Goal: Transaction & Acquisition: Purchase product/service

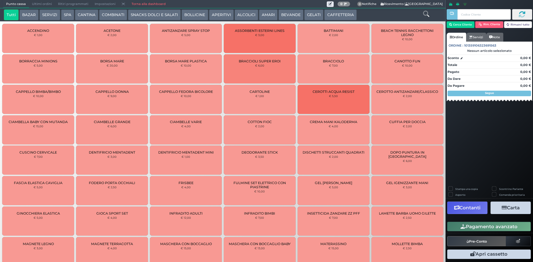
click at [44, 12] on button "SERVIZI" at bounding box center [49, 14] width 21 height 11
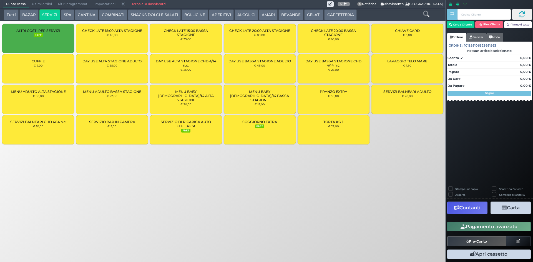
click at [408, 74] on div "LAVAGGIO TELO MARE € 1,50" at bounding box center [408, 68] width 72 height 29
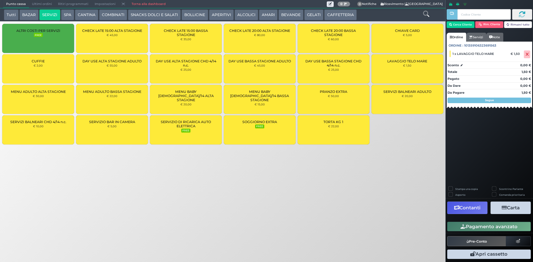
click at [408, 74] on div "LAVAGGIO TELO MARE € 1,50" at bounding box center [408, 68] width 72 height 29
click at [467, 25] on button "Cerca Cliente" at bounding box center [461, 24] width 28 height 7
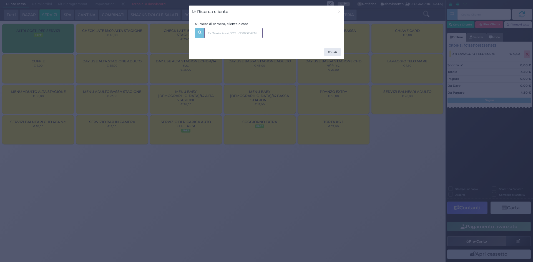
click at [239, 37] on input "text" at bounding box center [233, 33] width 58 height 11
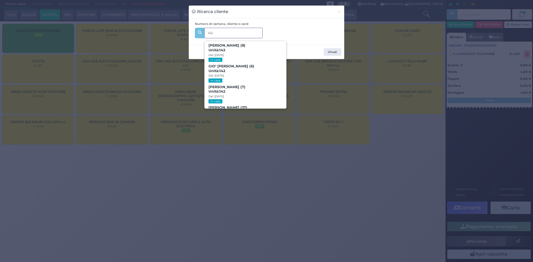
type input "142"
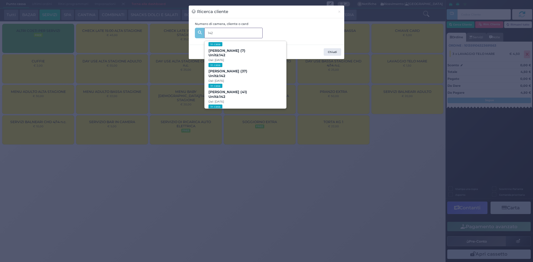
scroll to position [56, 0]
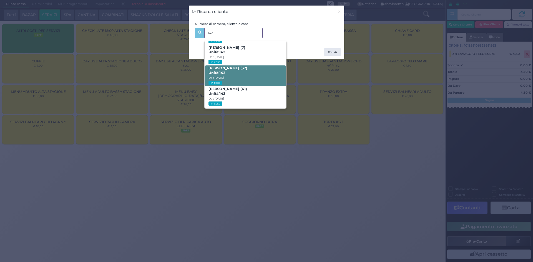
click at [255, 74] on span "CLAUDIA CAGLIONI (37) Unità: 142 Dal: 23/08/2025 In casa" at bounding box center [245, 76] width 81 height 21
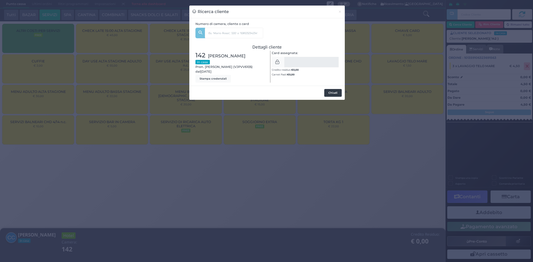
click at [333, 96] on button "Chiudi" at bounding box center [332, 93] width 17 height 8
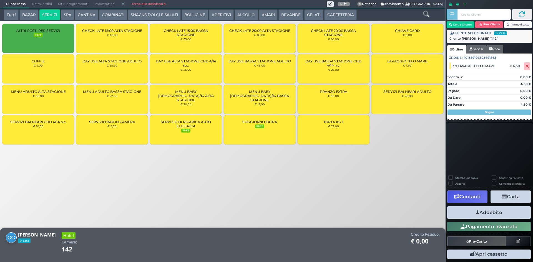
click at [513, 212] on button "Addebito" at bounding box center [489, 213] width 84 height 12
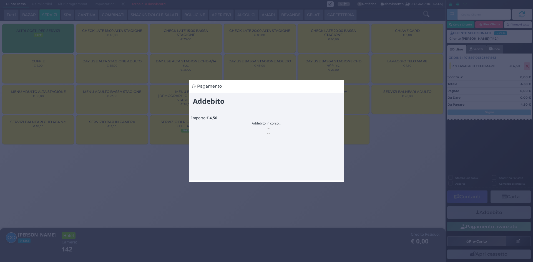
scroll to position [0, 0]
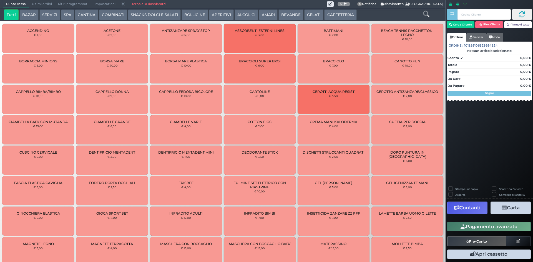
click at [49, 14] on button "SERVIZI" at bounding box center [49, 14] width 21 height 11
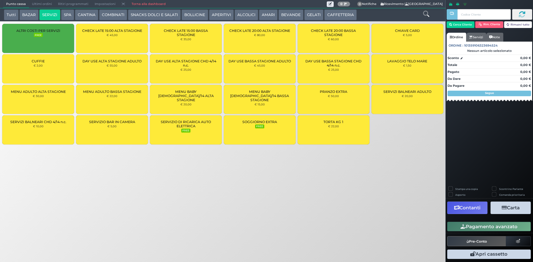
click at [408, 66] on small "€ 1,50" at bounding box center [407, 65] width 8 height 3
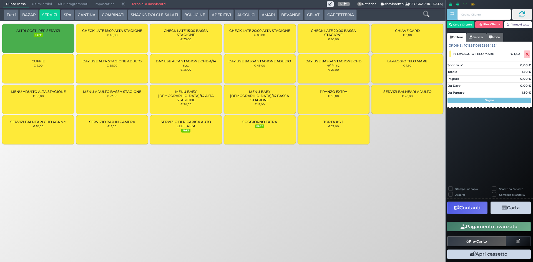
click at [408, 65] on small "€ 1,50" at bounding box center [407, 65] width 8 height 3
click at [409, 66] on small "€ 1,50" at bounding box center [407, 65] width 8 height 3
click at [466, 24] on button "Cerca Cliente" at bounding box center [461, 24] width 28 height 7
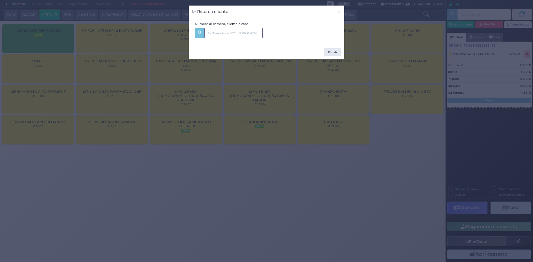
click at [226, 34] on input "text" at bounding box center [233, 33] width 58 height 11
type input "149"
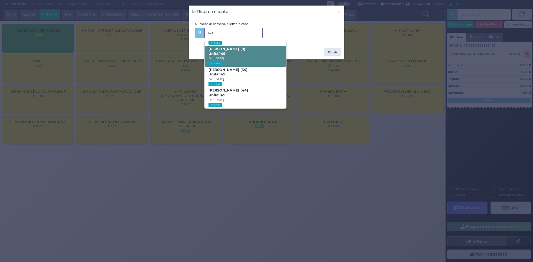
scroll to position [175, 0]
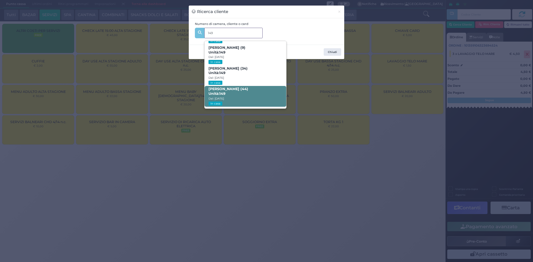
click at [237, 95] on span "Savino Sgarra (44) Unità: 149 Dal: 24/08/2025 In casa" at bounding box center [245, 96] width 81 height 21
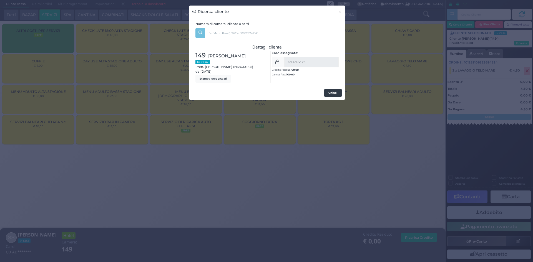
click at [336, 94] on button "Chiudi" at bounding box center [332, 93] width 17 height 8
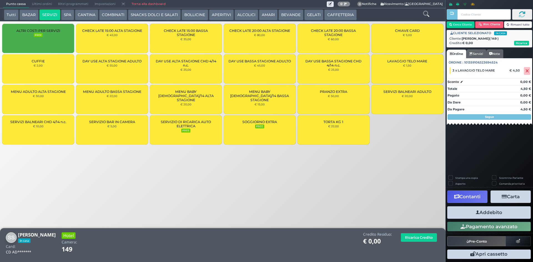
click at [499, 210] on button "Addebito" at bounding box center [489, 213] width 84 height 12
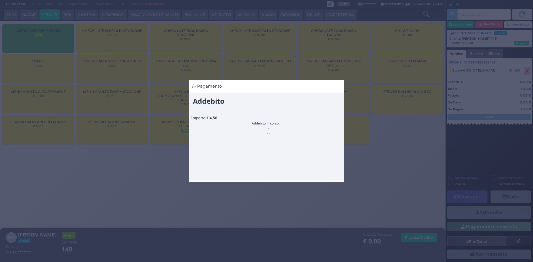
scroll to position [0, 0]
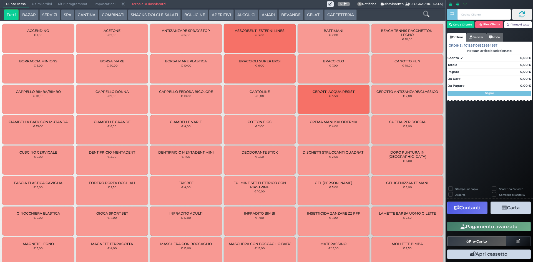
click at [34, 16] on button "BAZAR" at bounding box center [28, 14] width 19 height 11
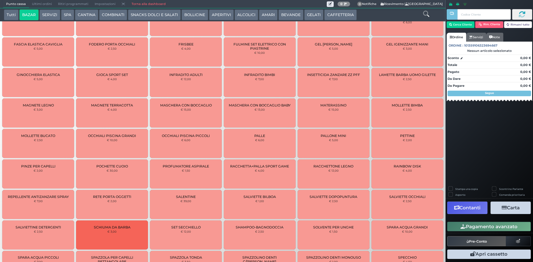
click at [109, 110] on small "€ 4,00" at bounding box center [111, 109] width 9 height 3
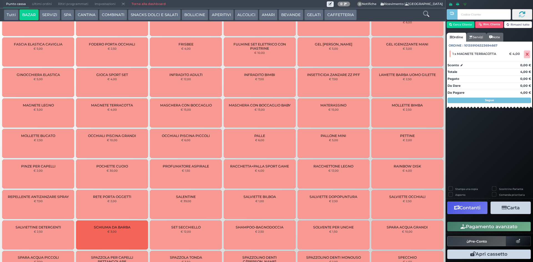
click at [109, 110] on small "€ 4,00" at bounding box center [111, 109] width 9 height 3
click at [456, 188] on label "Stampa una copia" at bounding box center [467, 189] width 22 height 4
checkbox input "true"
click at [511, 208] on button "Carta" at bounding box center [511, 208] width 40 height 12
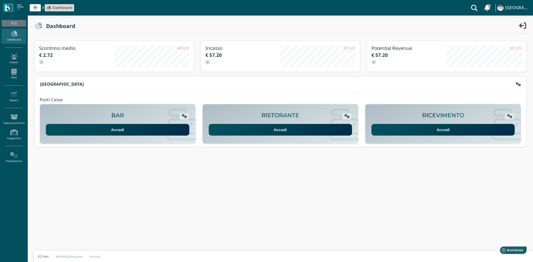
click at [36, 6] on icon at bounding box center [35, 8] width 4 height 4
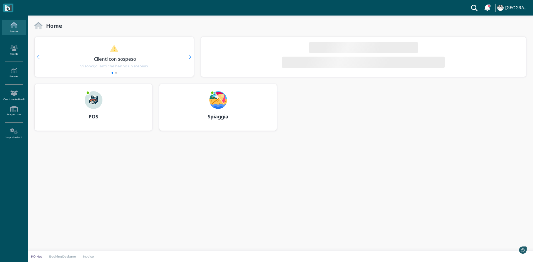
click at [221, 109] on div "Spiaggia" at bounding box center [217, 117] width 117 height 16
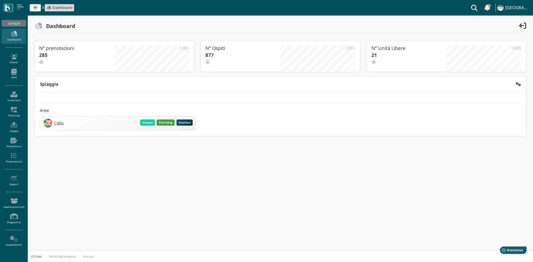
click at [165, 124] on button "Planning" at bounding box center [166, 123] width 18 height 6
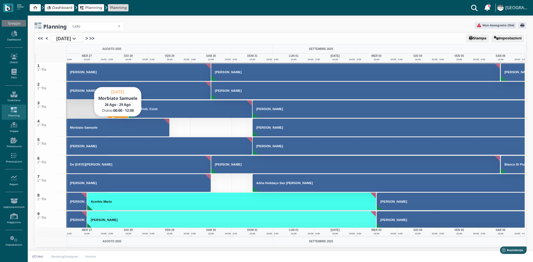
click at [97, 128] on h3 "Morbiato Samuele" at bounding box center [84, 127] width 32 height 3
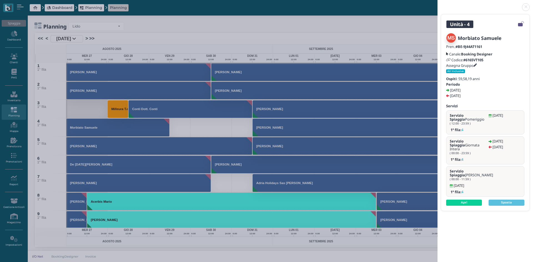
click at [204, 143] on div "Unità - 4 [PERSON_NAME] Pren.: #BE-9J44AT1161 Canale: Booking Designer Codice: …" at bounding box center [266, 131] width 533 height 262
